Goal: Task Accomplishment & Management: Manage account settings

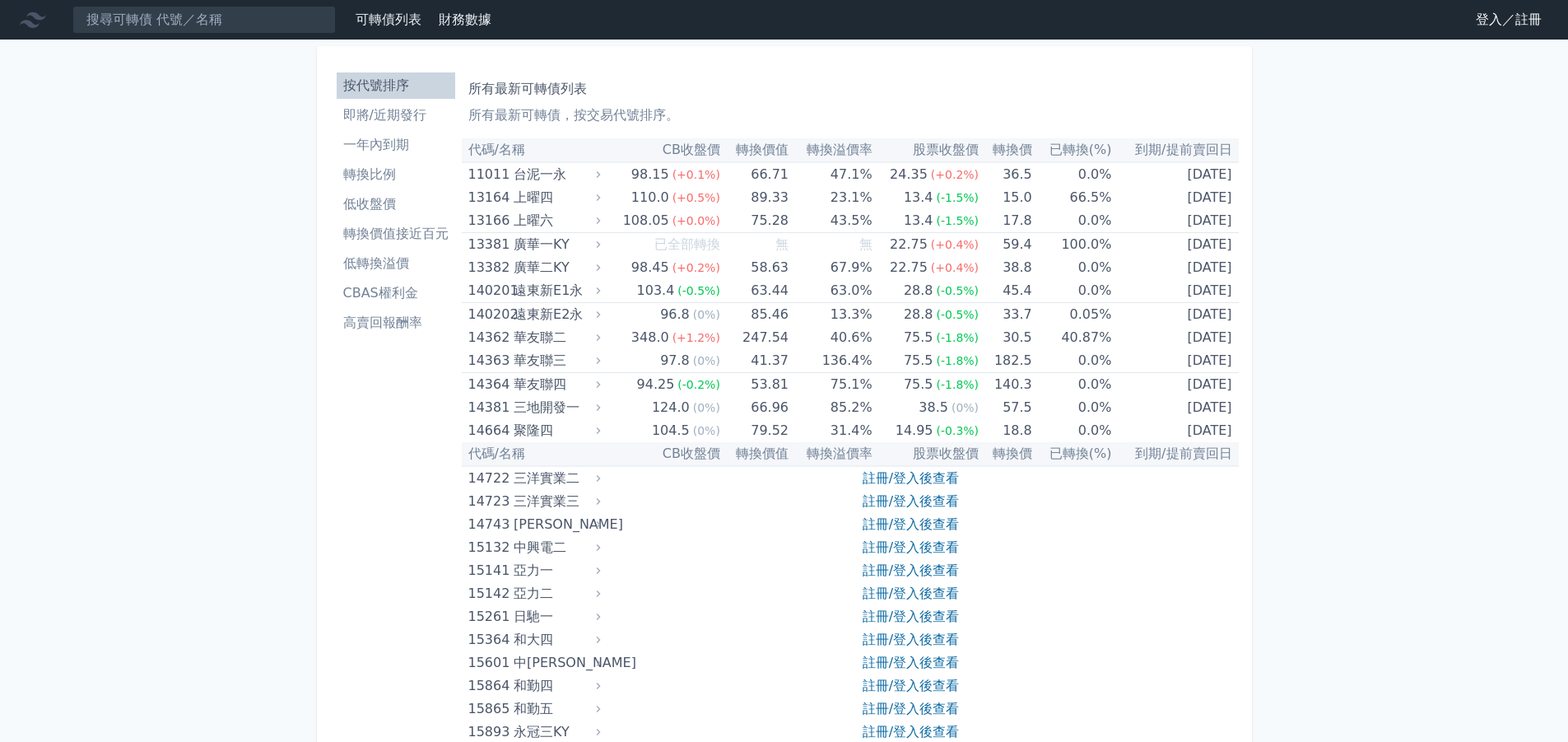
click at [1488, 8] on link "登入／註冊" at bounding box center [1509, 20] width 92 height 27
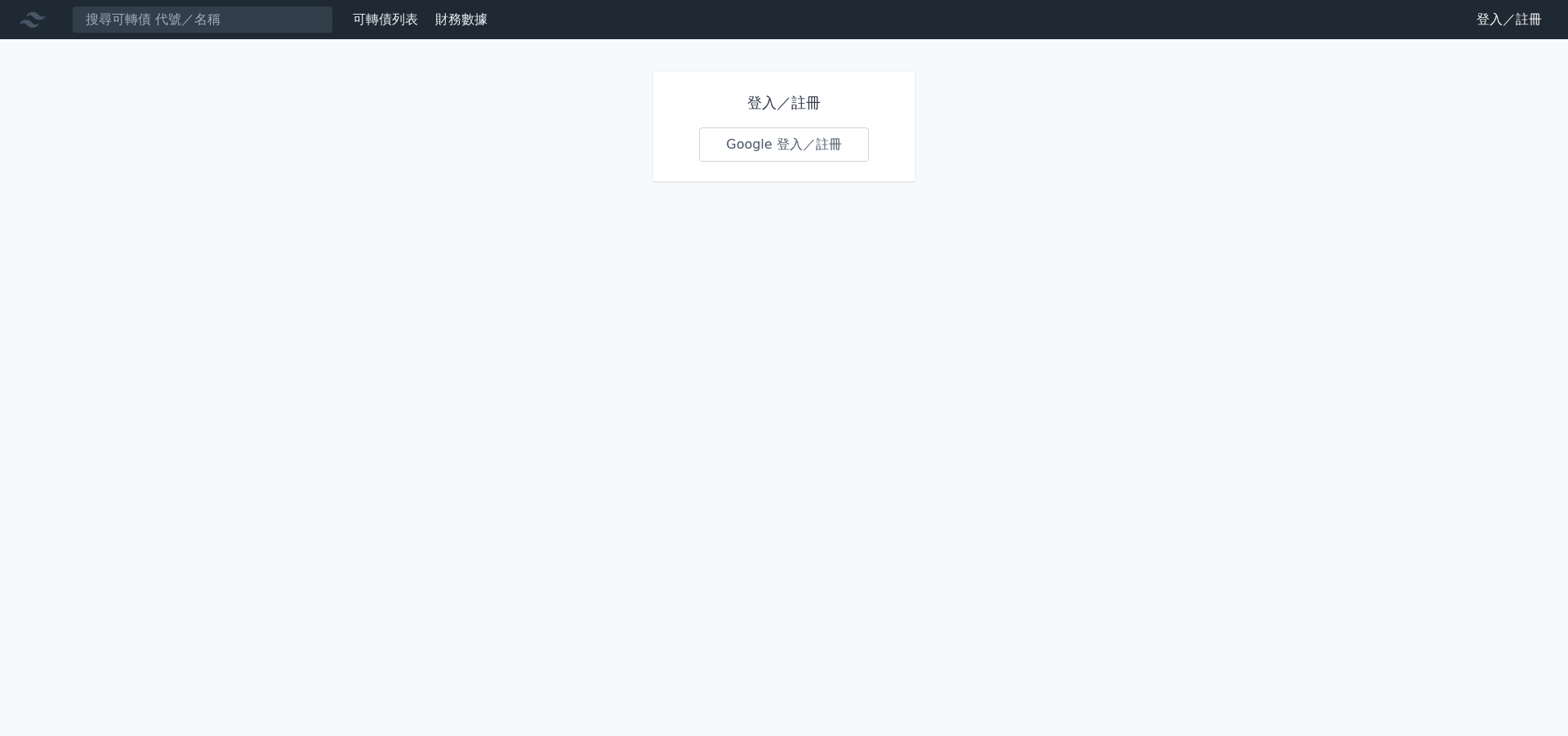
click at [810, 142] on link "Google 登入／註冊" at bounding box center [783, 144] width 170 height 34
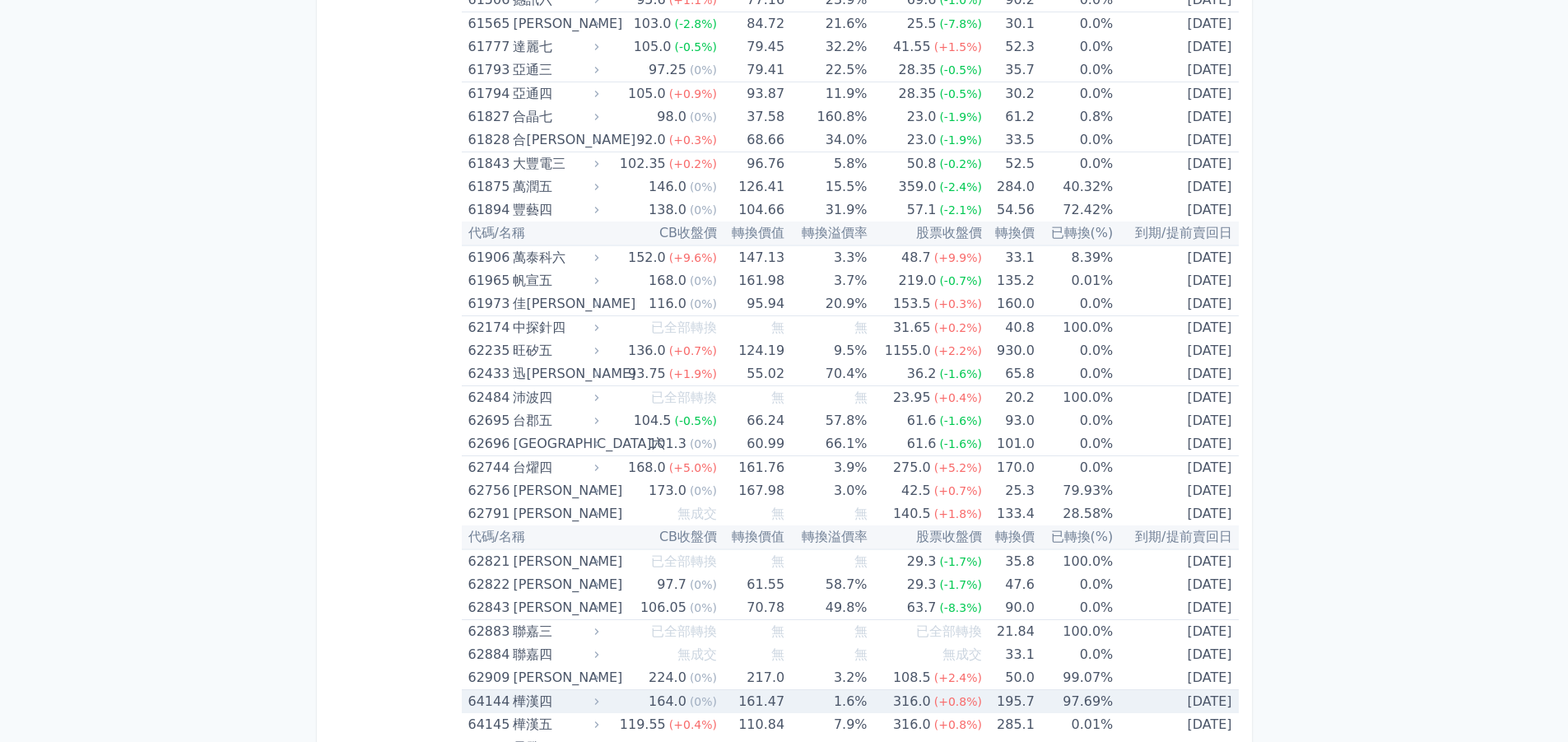
scroll to position [6521, 0]
